Goal: Task Accomplishment & Management: Manage account settings

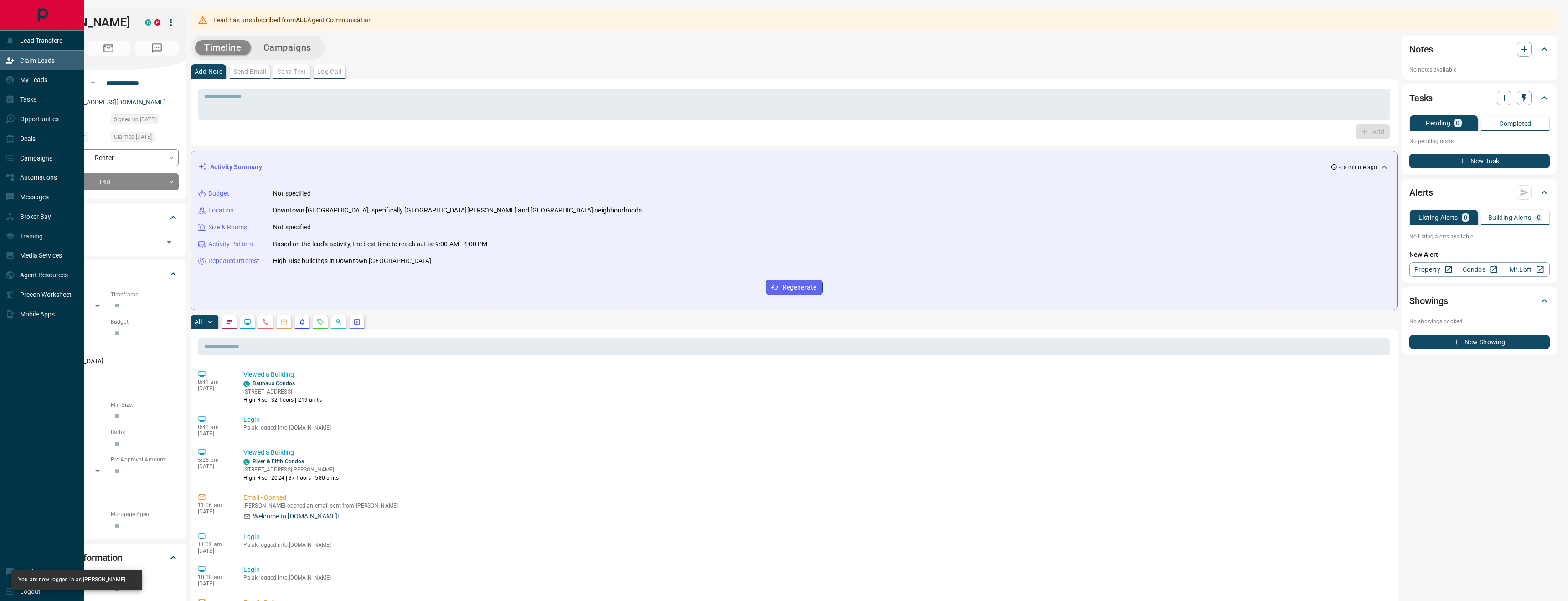
click at [36, 66] on div "Claim Leads" at bounding box center [30, 60] width 49 height 15
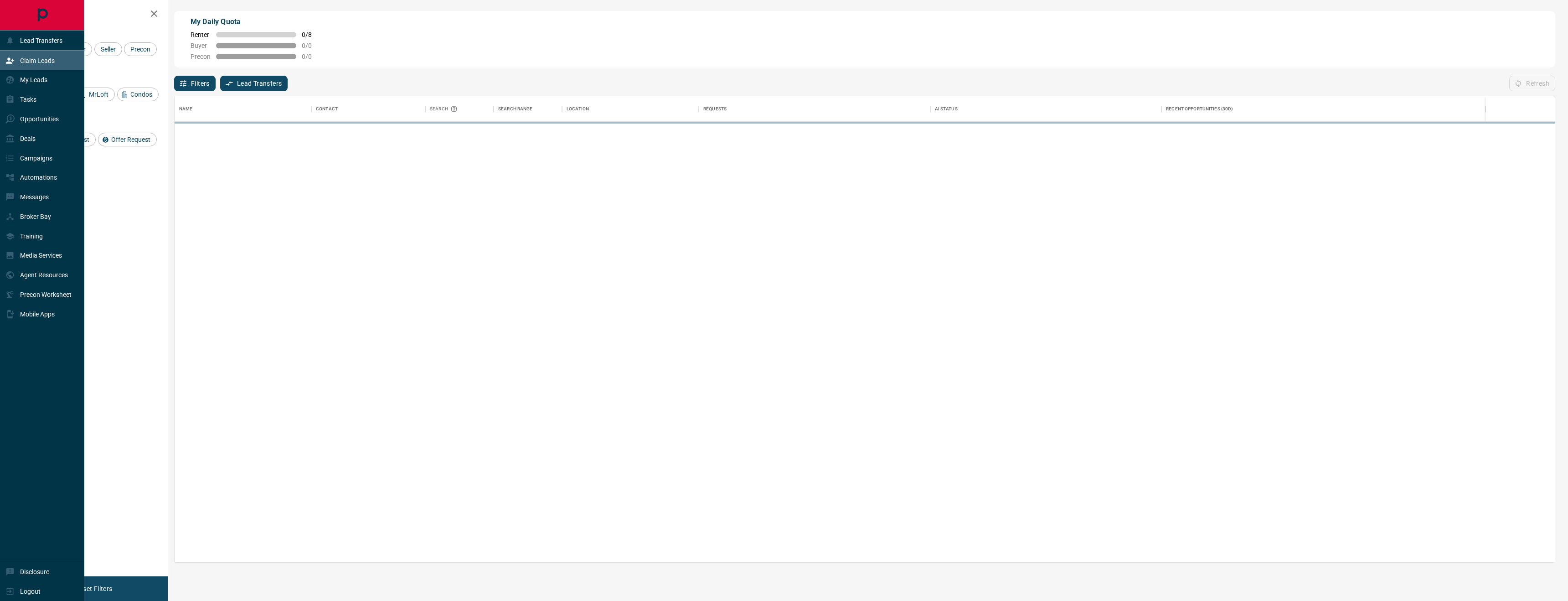
scroll to position [466, 1380]
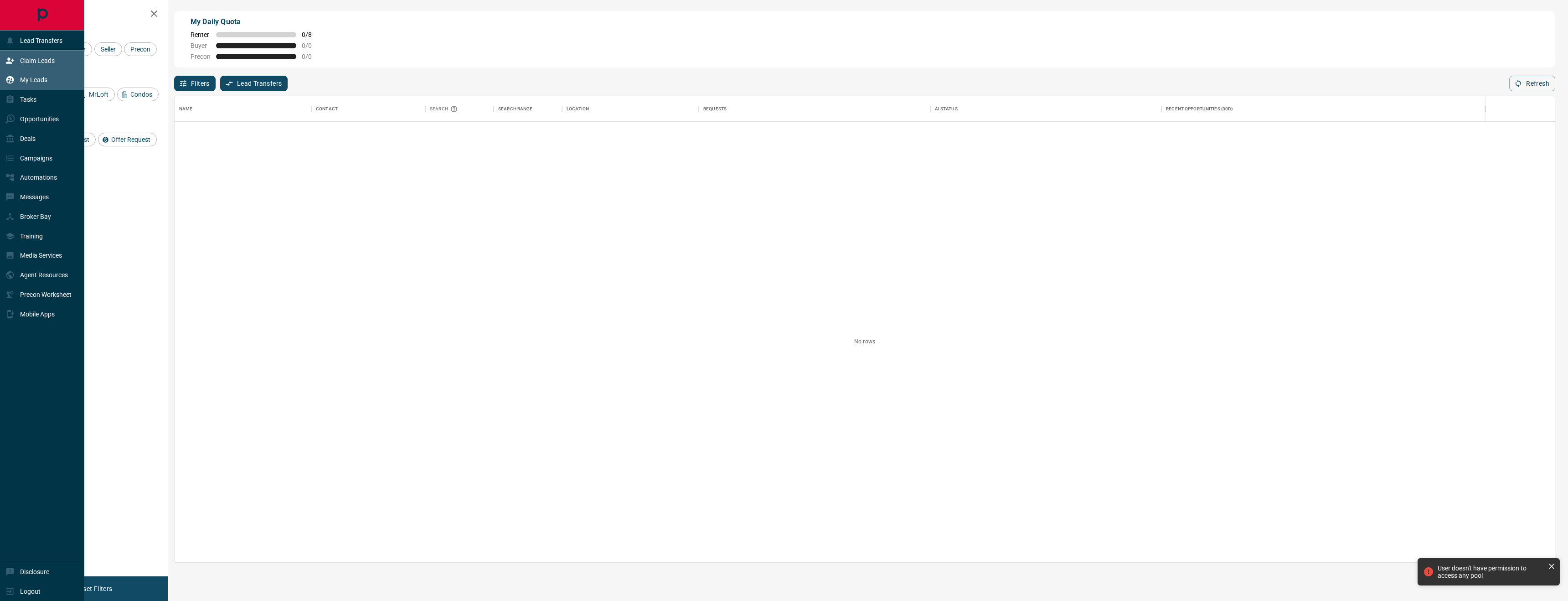
click at [40, 86] on div "My Leads" at bounding box center [26, 80] width 42 height 15
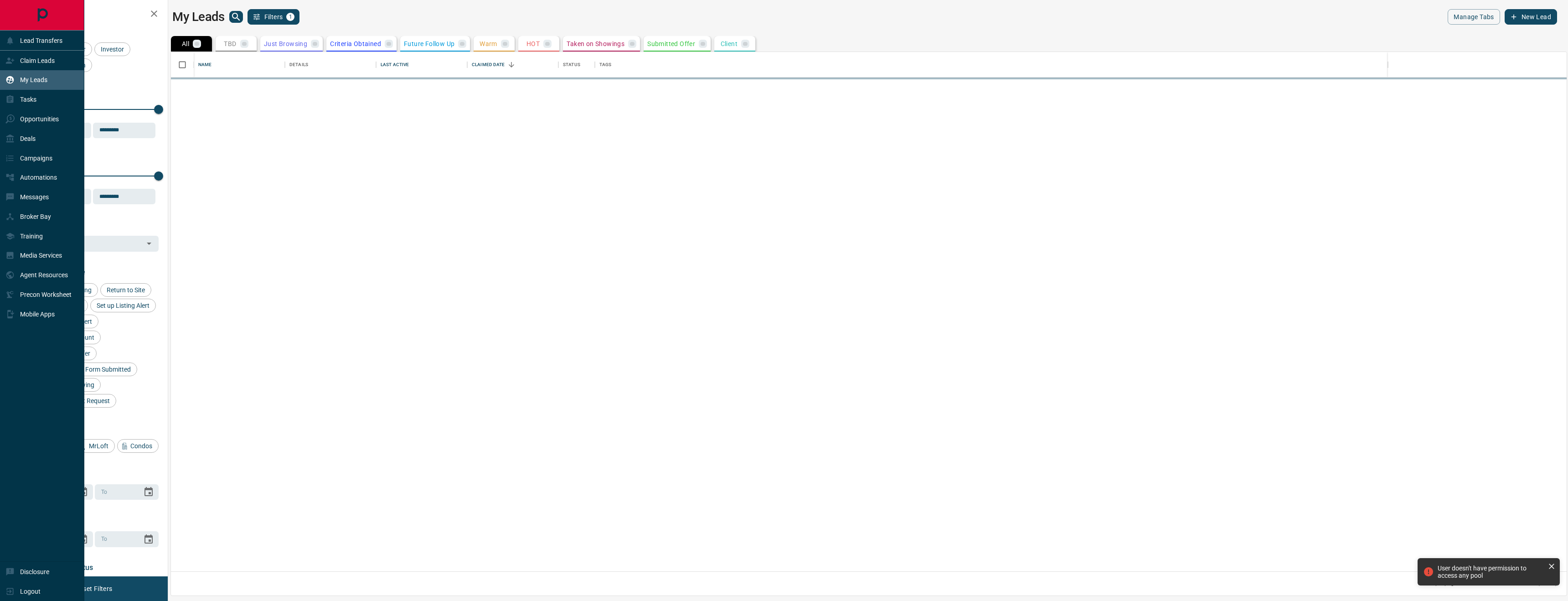
scroll to position [519, 1396]
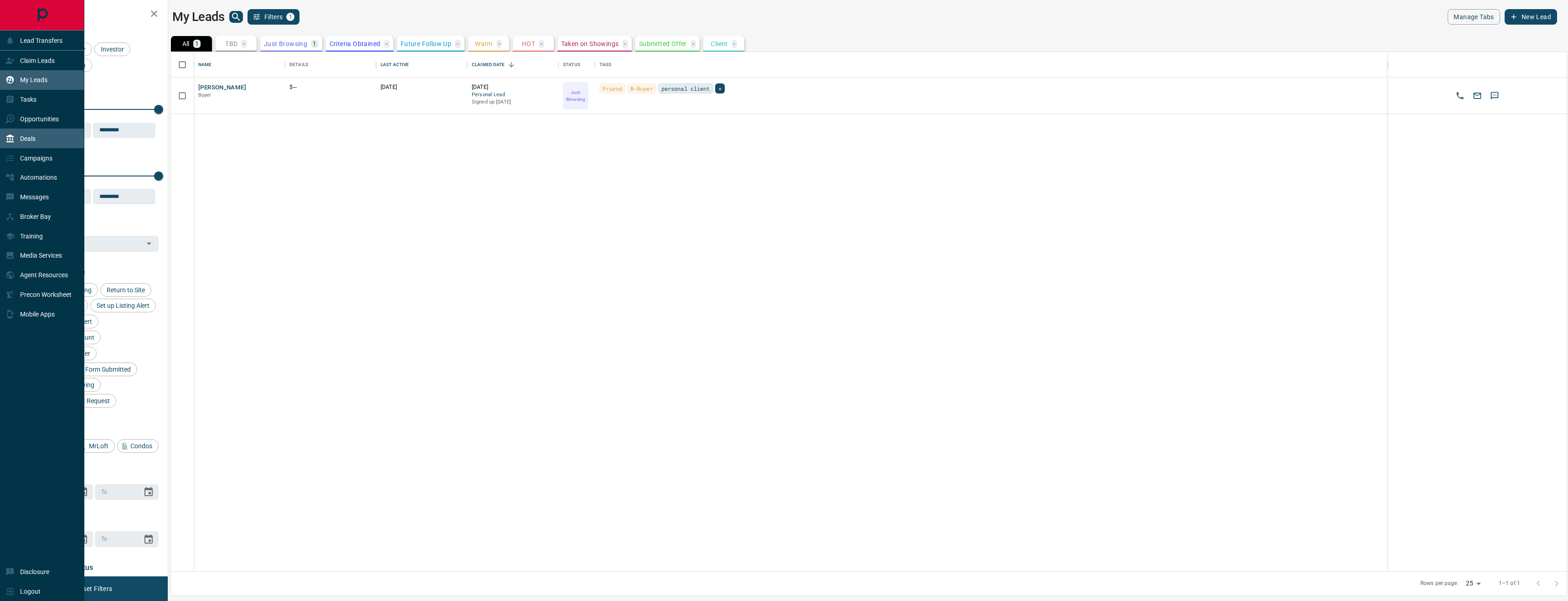
click at [50, 131] on div "Deals" at bounding box center [42, 138] width 85 height 19
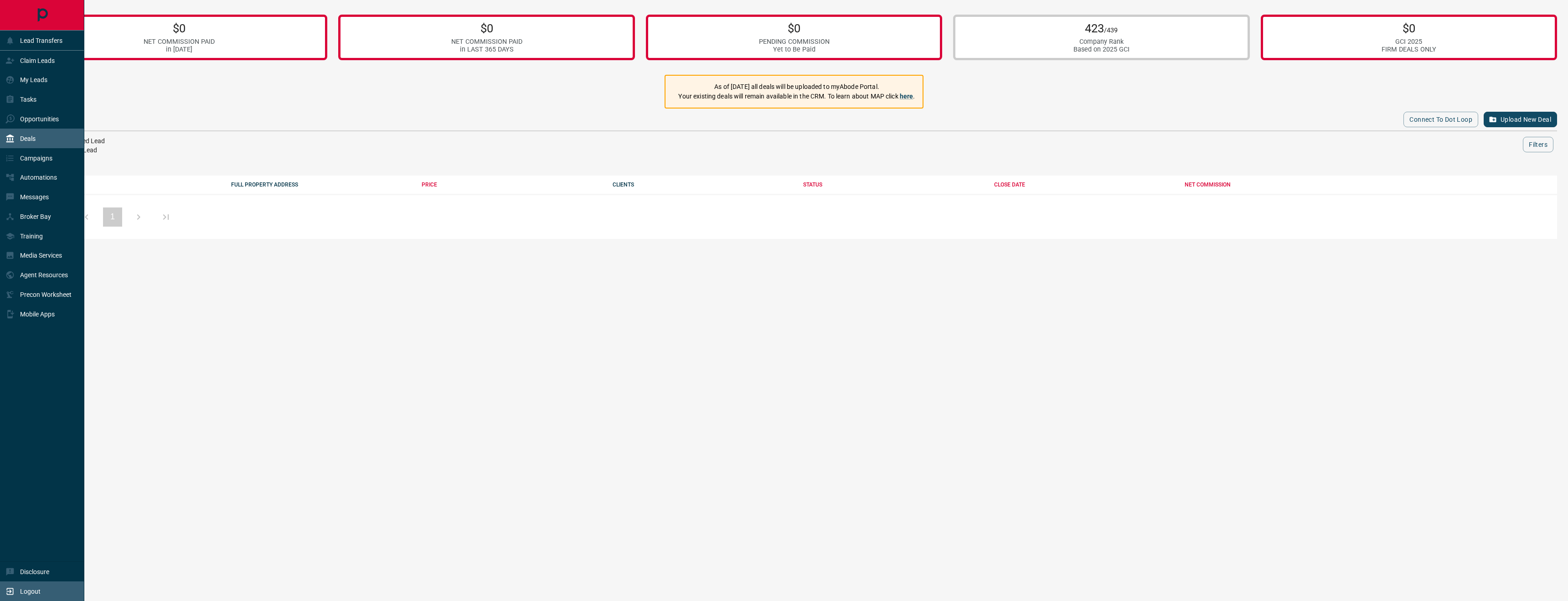
click at [23, 591] on p "Logout" at bounding box center [30, 591] width 21 height 7
